Goal: Find contact information: Find contact information

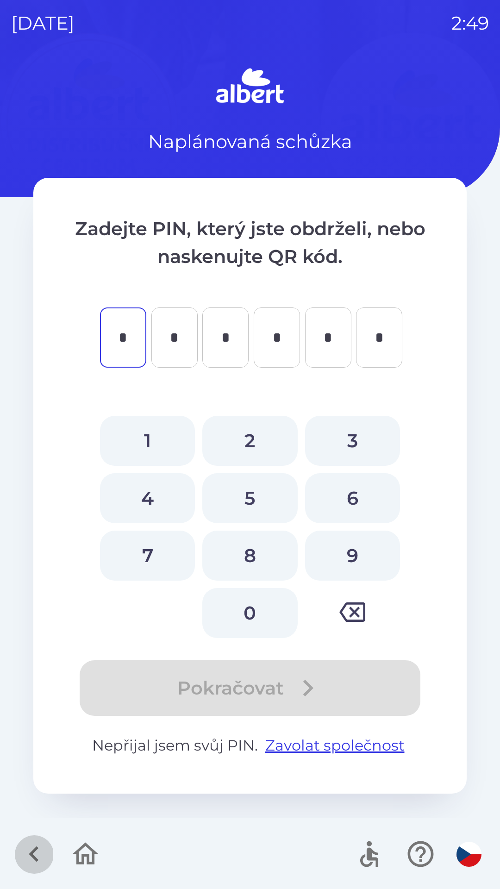
click at [29, 862] on icon "button" at bounding box center [34, 854] width 31 height 31
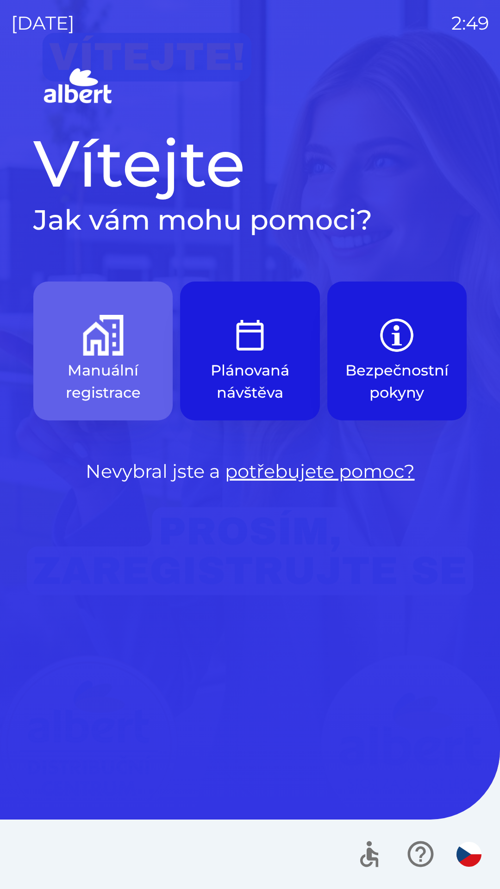
click at [129, 383] on p "Manuální registrace" at bounding box center [103, 381] width 95 height 44
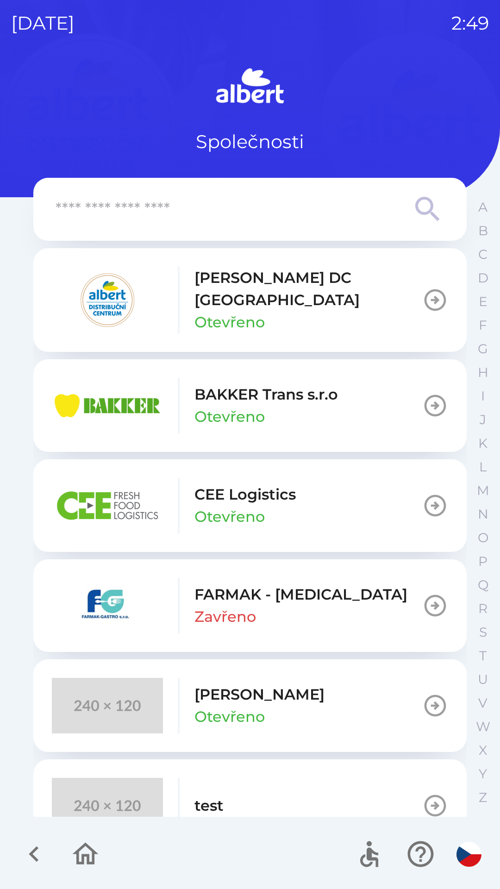
scroll to position [24, 0]
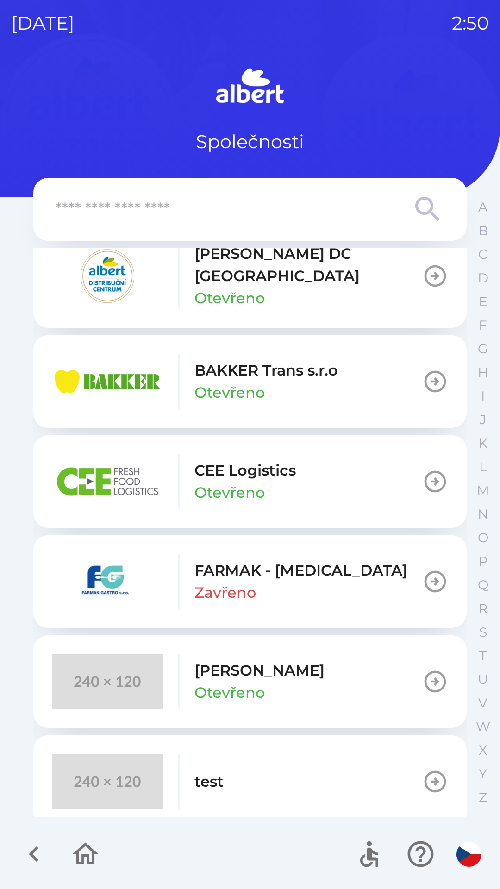
click at [260, 287] on p "Otevřeno" at bounding box center [229, 298] width 70 height 22
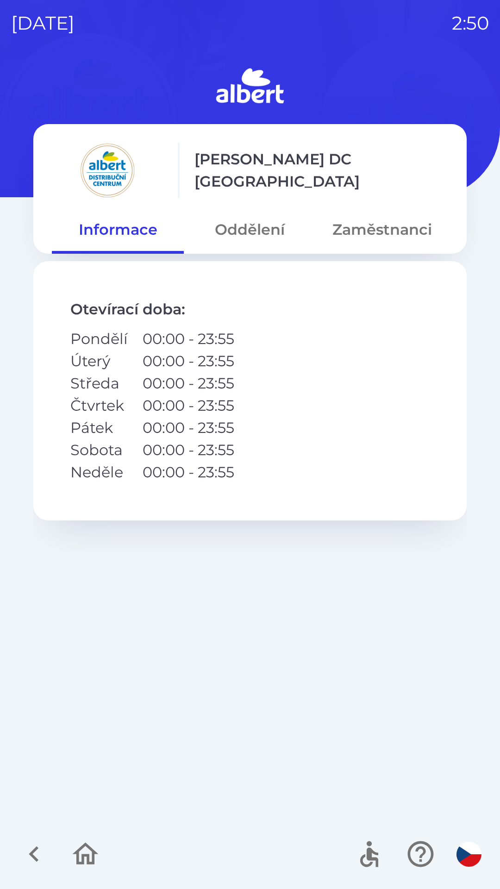
click at [263, 234] on button "Oddělení" at bounding box center [250, 229] width 132 height 33
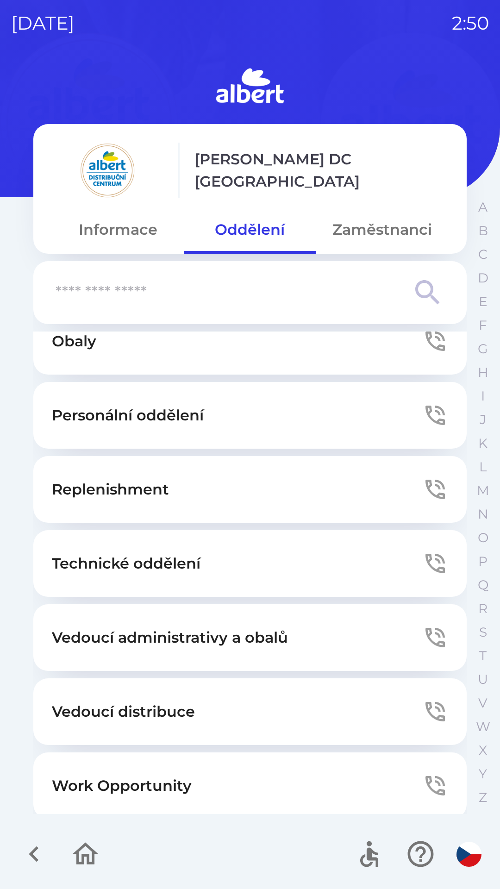
scroll to position [251, 0]
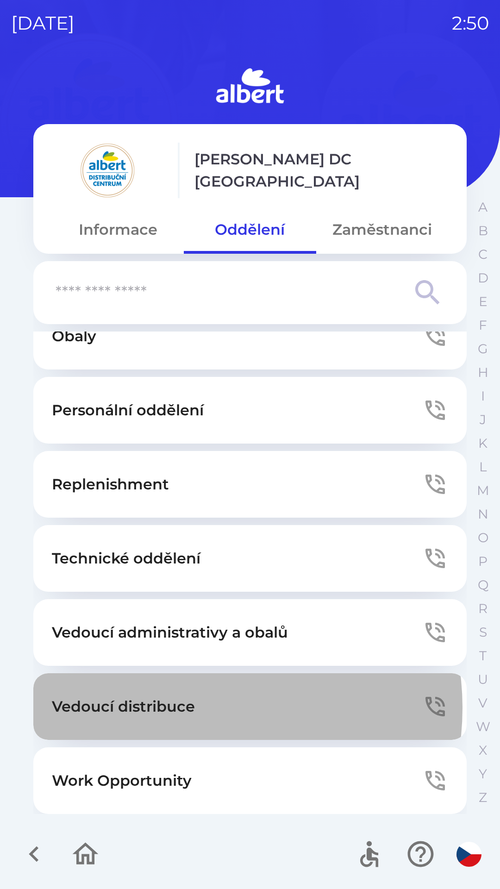
click at [188, 708] on p "Vedoucí distribuce" at bounding box center [123, 706] width 143 height 22
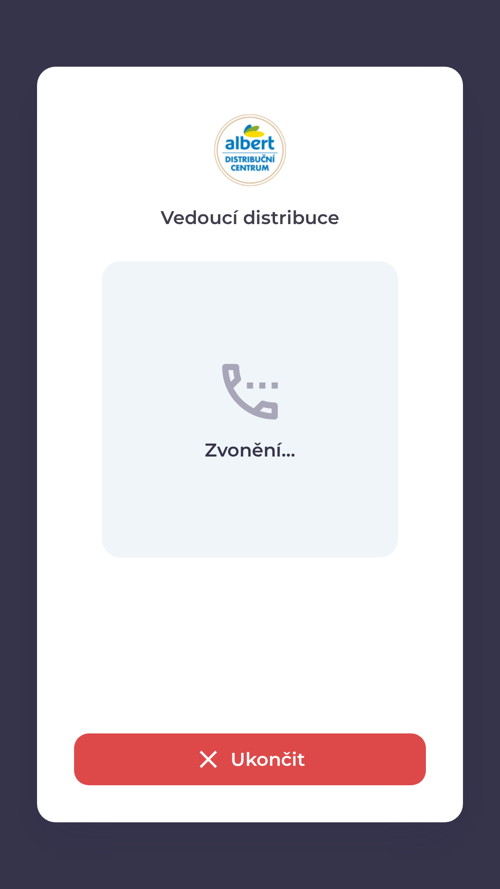
click at [261, 752] on button "Ukončit" at bounding box center [250, 759] width 352 height 52
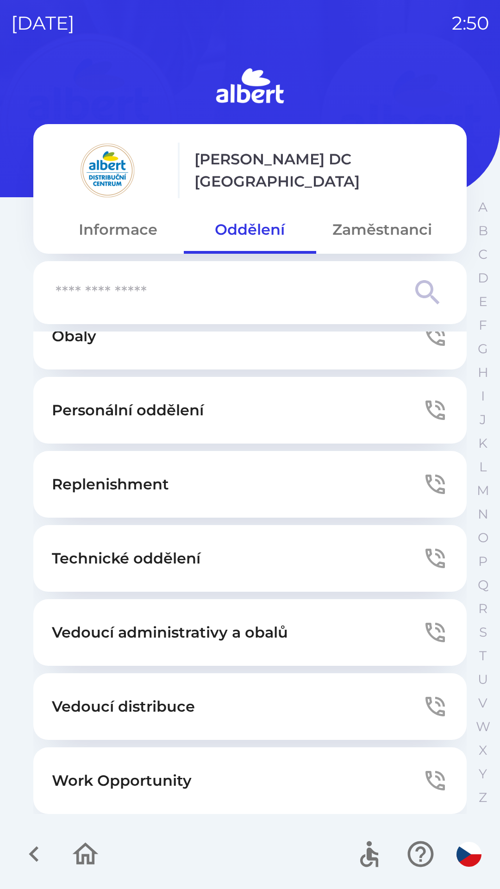
click at [36, 846] on icon "button" at bounding box center [34, 854] width 31 height 31
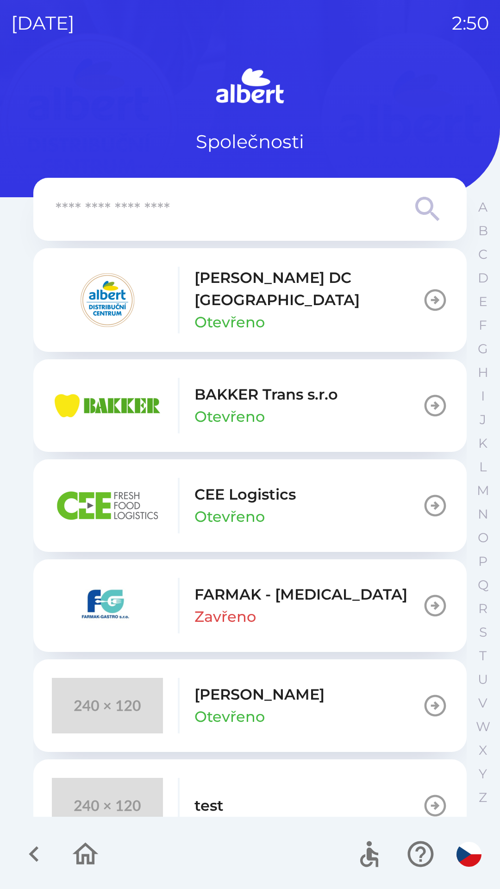
scroll to position [24, 0]
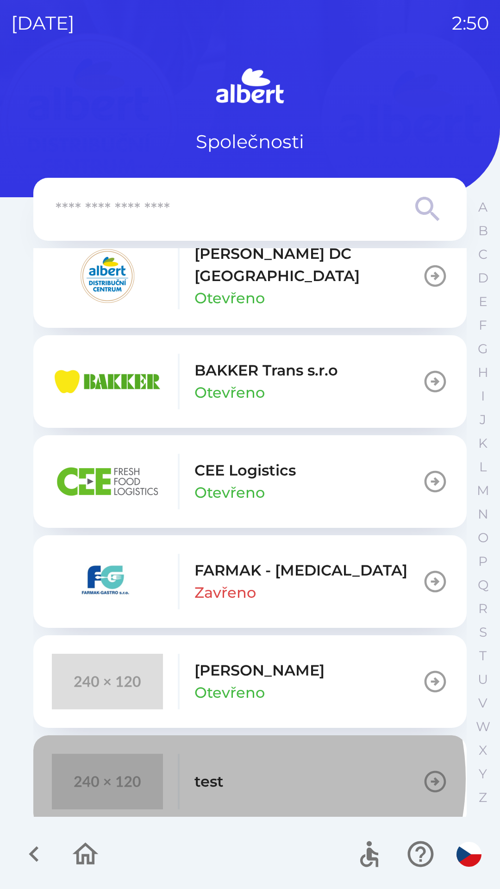
click at [236, 768] on button "test" at bounding box center [249, 781] width 433 height 93
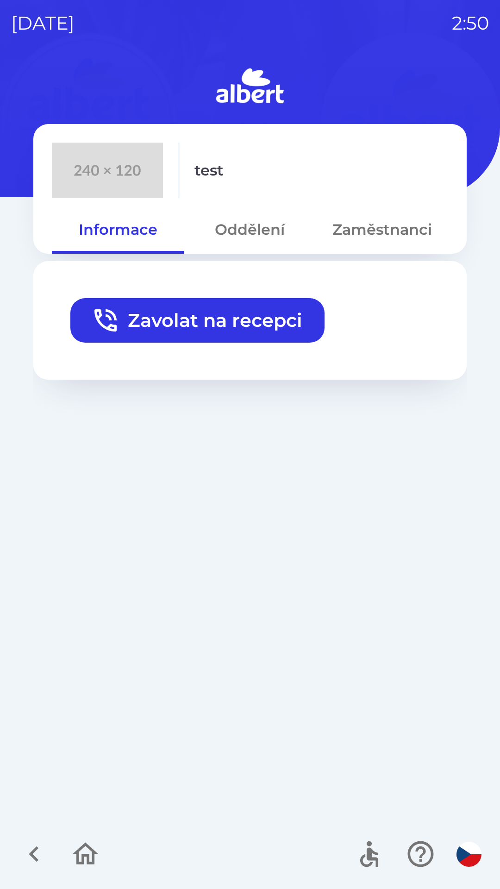
click at [252, 330] on button "Zavolat na recepci" at bounding box center [197, 320] width 254 height 44
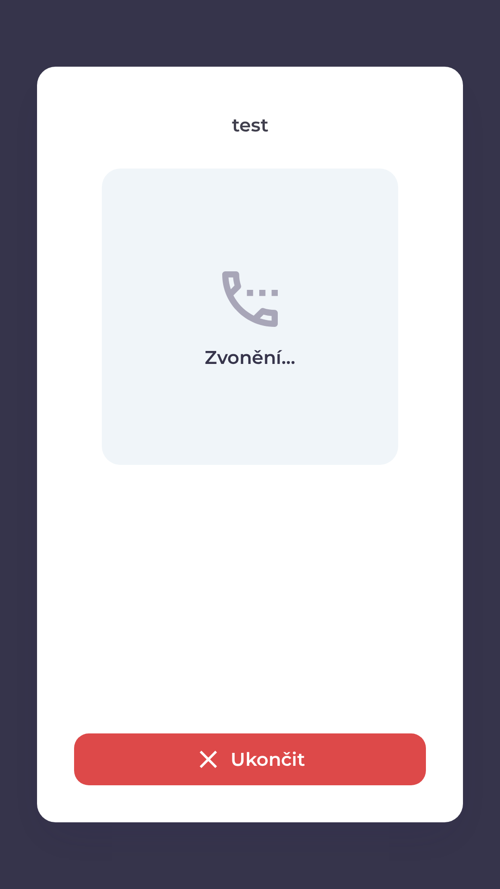
click at [273, 764] on button "Ukončit" at bounding box center [250, 759] width 352 height 52
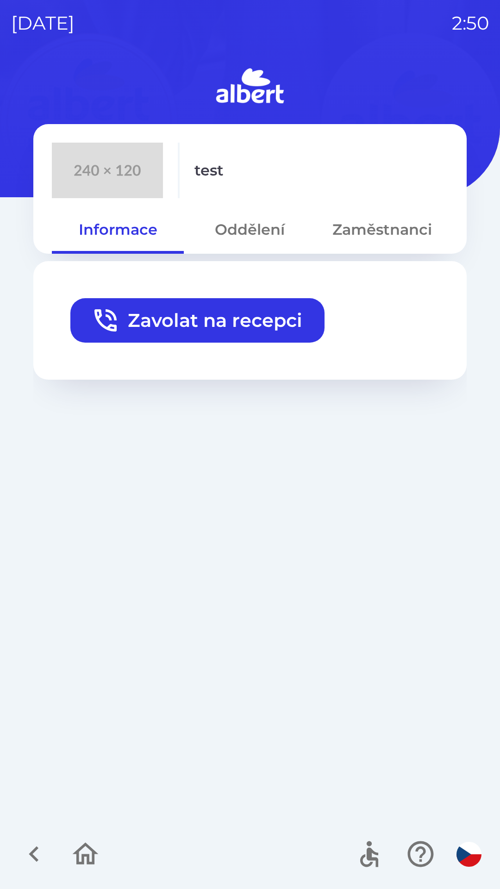
click at [271, 236] on button "Oddělení" at bounding box center [250, 229] width 132 height 33
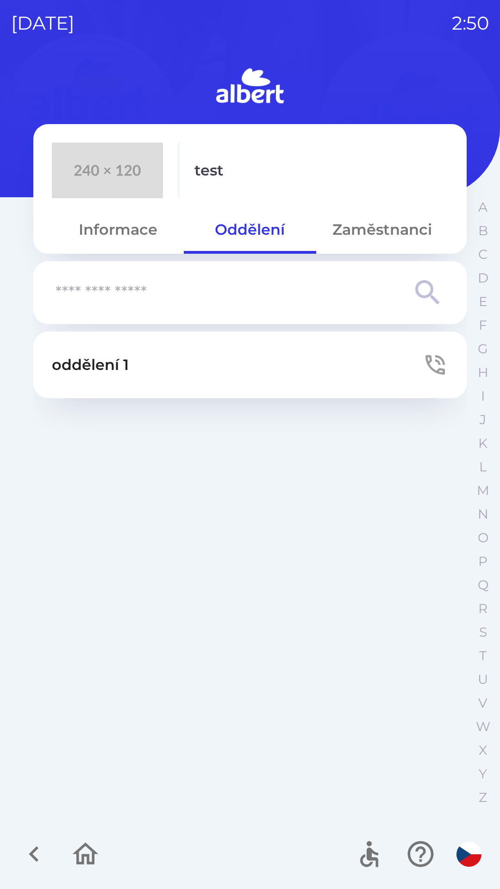
click at [404, 237] on button "Zaměstnanci" at bounding box center [382, 229] width 132 height 33
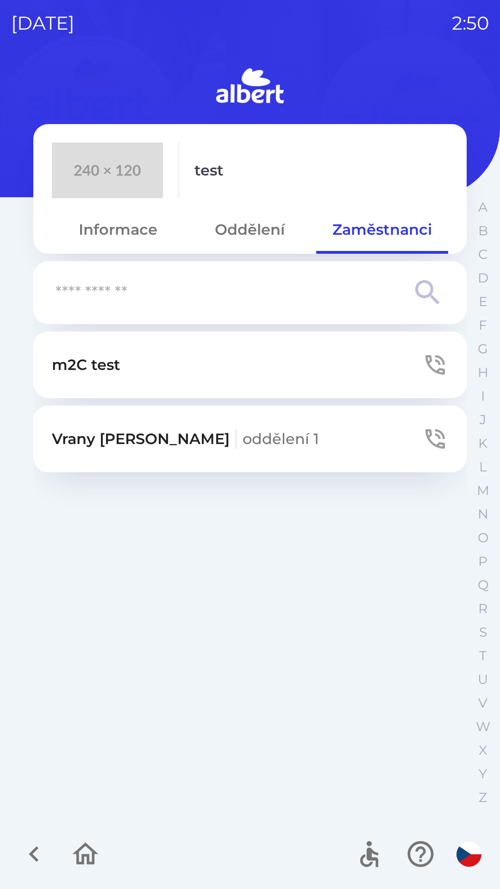
click at [225, 294] on input "text" at bounding box center [232, 292] width 352 height 25
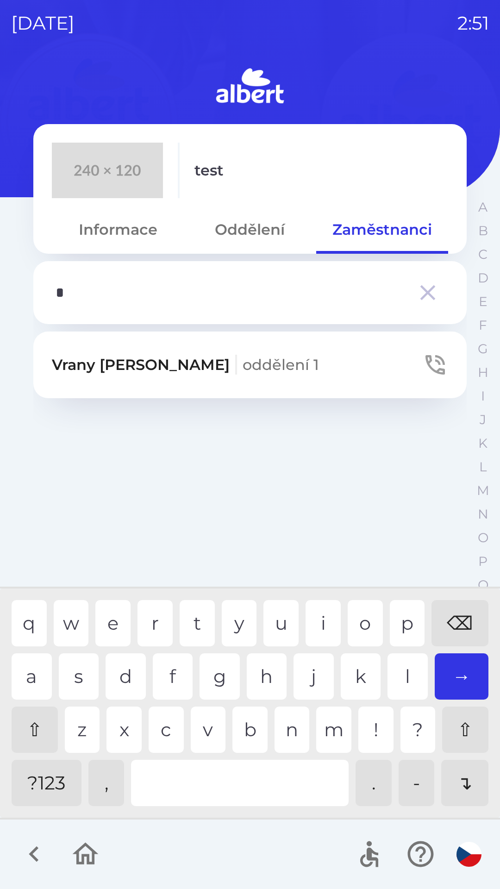
click at [161, 617] on div "r" at bounding box center [155, 623] width 35 height 46
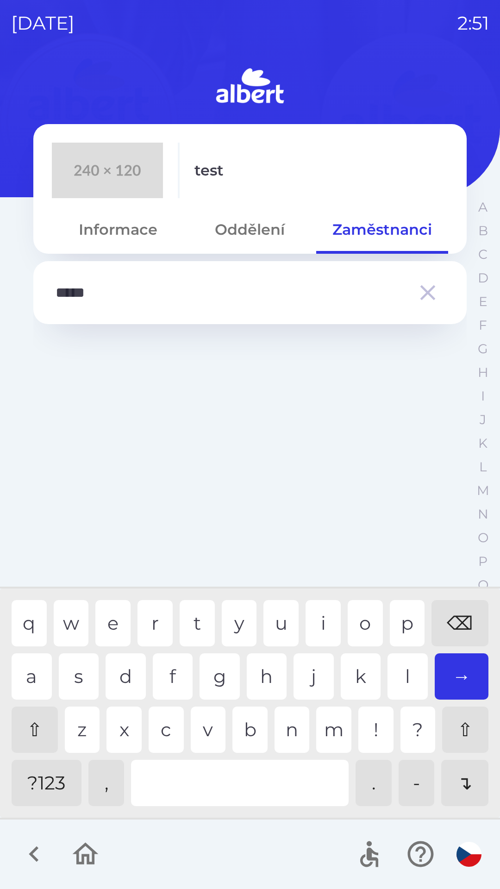
click at [207, 733] on div "v" at bounding box center [208, 730] width 35 height 46
click at [355, 673] on div "k" at bounding box center [361, 676] width 40 height 46
type input "********"
click at [27, 686] on div "a" at bounding box center [32, 676] width 40 height 46
click at [476, 711] on div "⇧" at bounding box center [465, 730] width 46 height 46
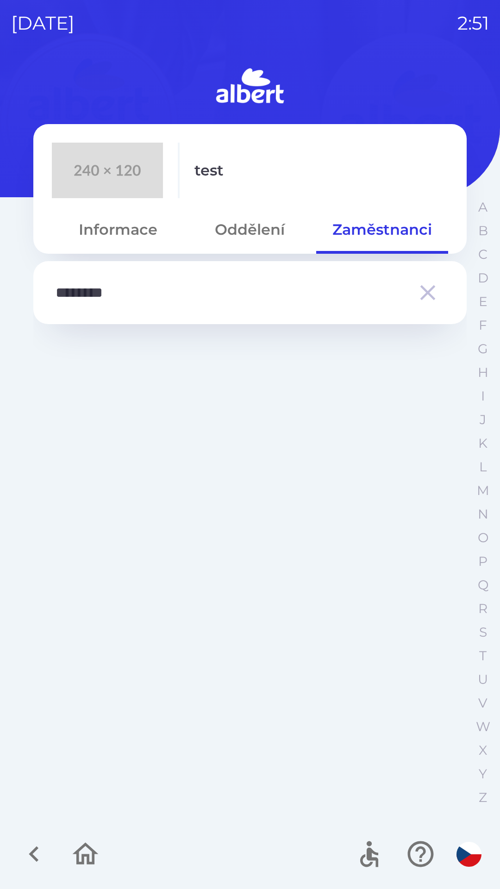
click at [469, 784] on div "test Informace Oddělení Zaměstnanci ******** A B C D E F G H I J K L M N O P Q …" at bounding box center [250, 477] width 478 height 824
click at [421, 851] on icon "button" at bounding box center [420, 854] width 31 height 31
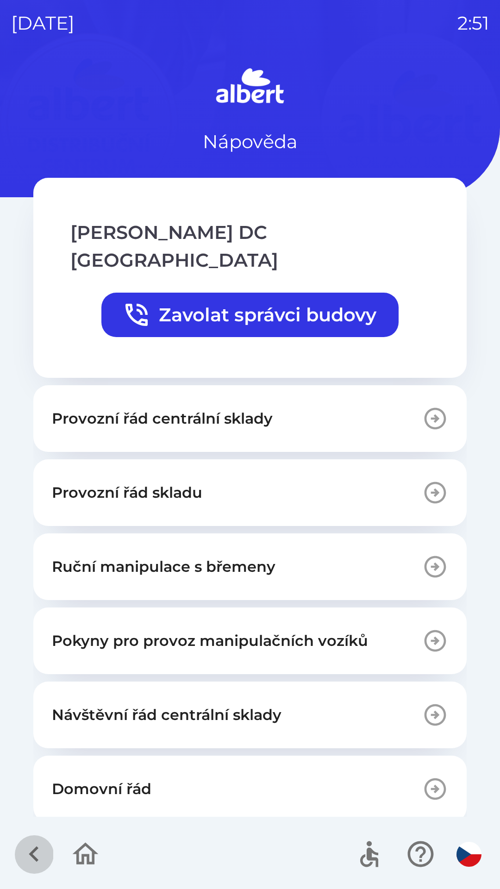
click at [33, 856] on icon "button" at bounding box center [34, 854] width 10 height 16
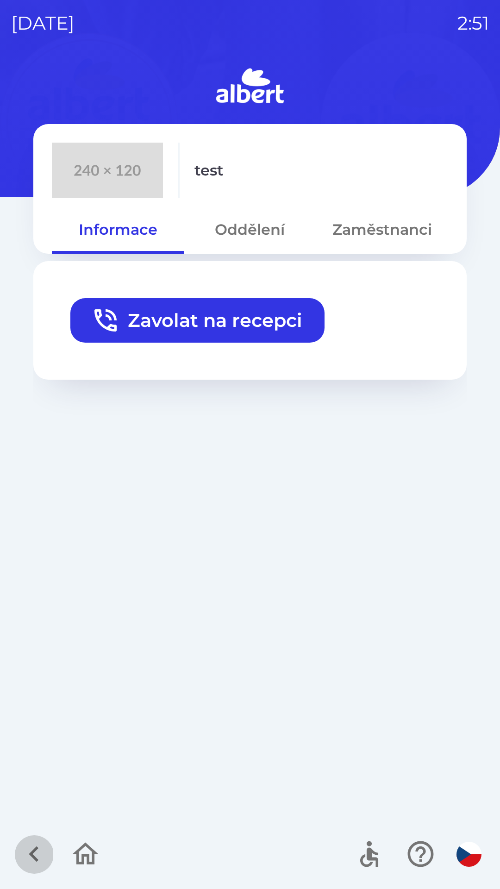
click at [26, 866] on icon "button" at bounding box center [34, 854] width 31 height 31
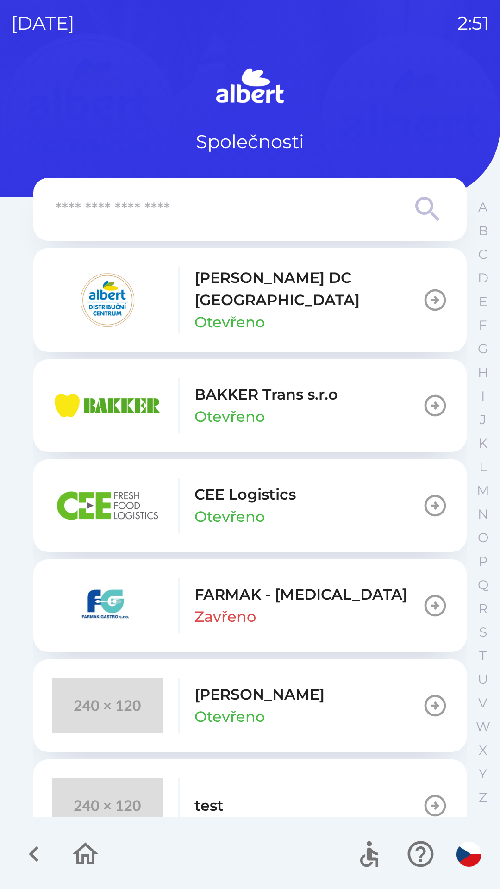
scroll to position [24, 0]
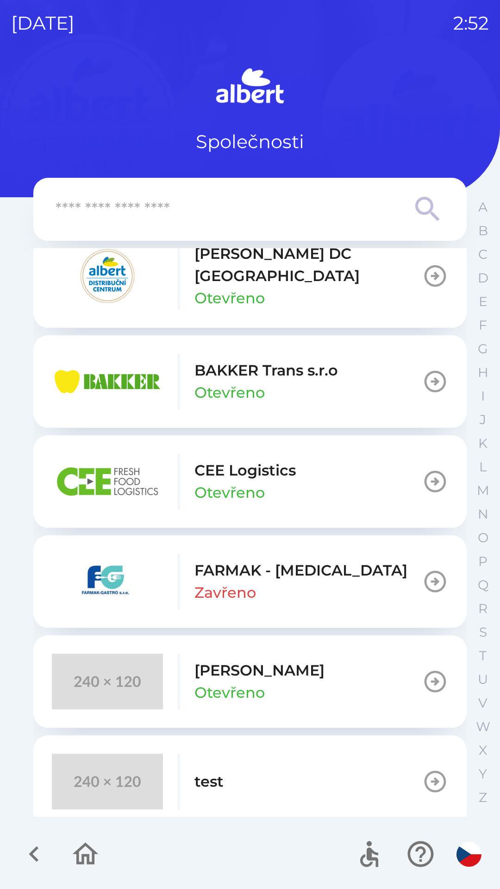
click at [262, 290] on p "Otevřeno" at bounding box center [229, 298] width 70 height 22
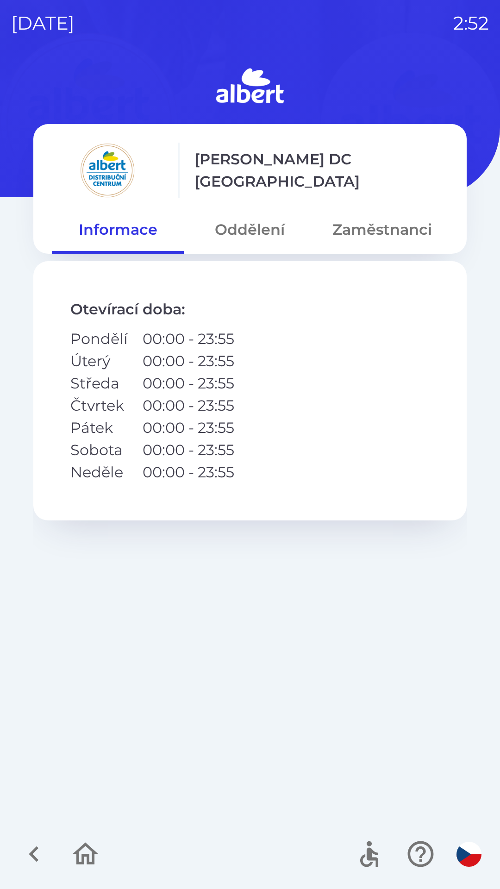
click at [376, 242] on button "Zaměstnanci" at bounding box center [382, 229] width 132 height 33
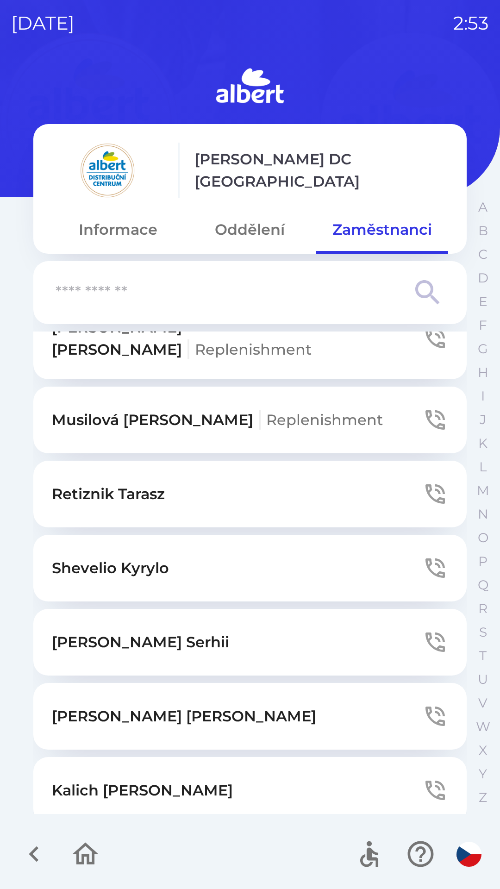
scroll to position [2192, 0]
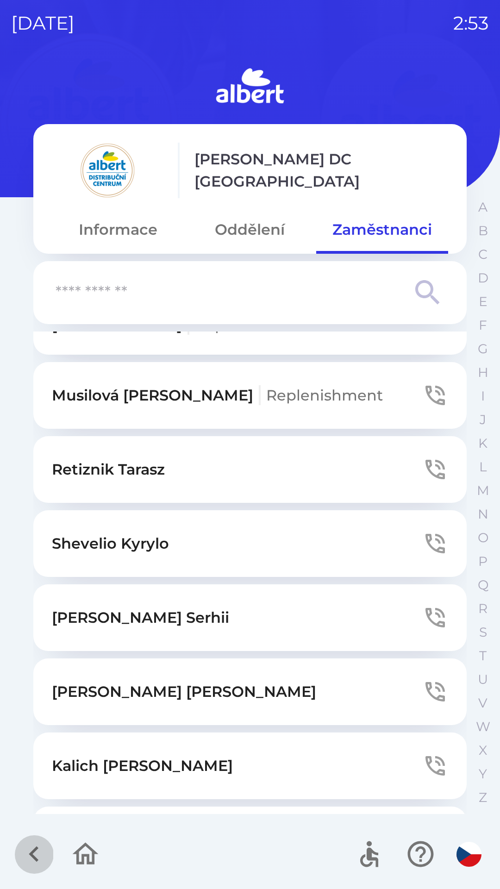
click at [33, 850] on icon "button" at bounding box center [34, 854] width 31 height 31
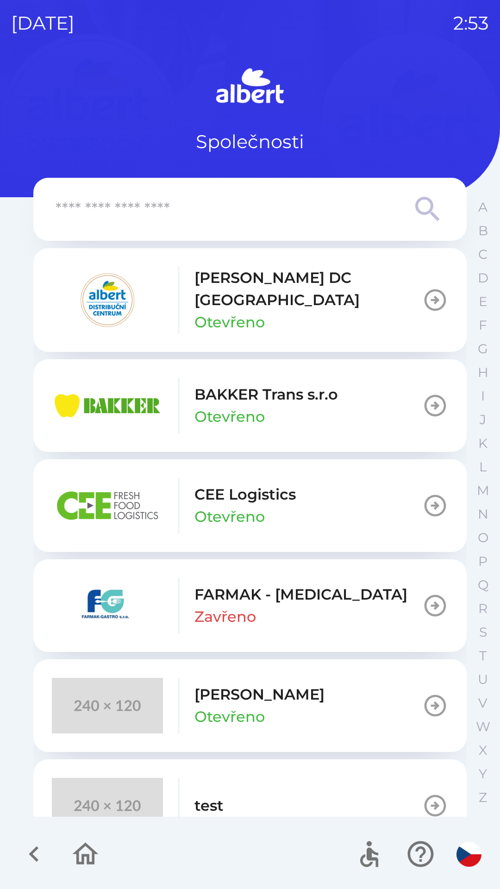
click at [35, 852] on icon "button" at bounding box center [34, 854] width 10 height 16
